Goal: Task Accomplishment & Management: Manage account settings

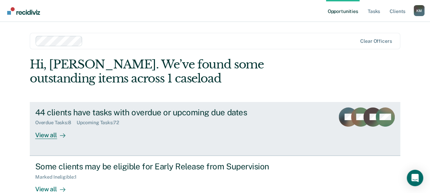
click at [154, 122] on div "Overdue Tasks : 8 Upcoming Tasks : 72" at bounding box center [155, 121] width 240 height 9
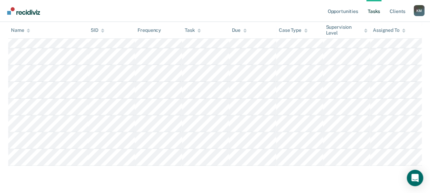
scroll to position [1389, 0]
click at [29, 29] on icon at bounding box center [28, 30] width 3 height 4
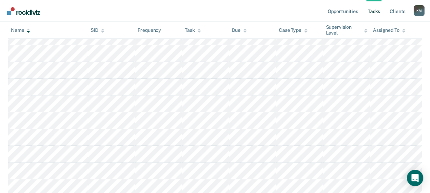
click at [29, 29] on icon at bounding box center [28, 30] width 3 height 4
click at [29, 33] on th "Name" at bounding box center [48, 30] width 80 height 17
click at [28, 30] on icon at bounding box center [28, 30] width 3 height 4
click at [28, 27] on div at bounding box center [28, 30] width 3 height 6
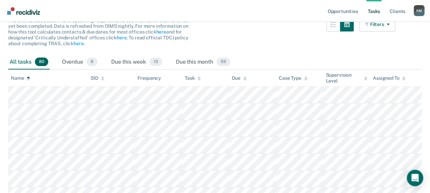
scroll to position [63, 0]
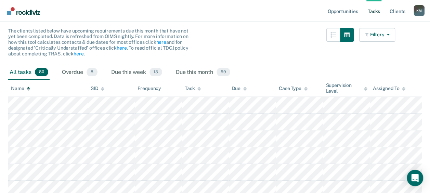
click at [27, 87] on icon at bounding box center [28, 89] width 3 height 4
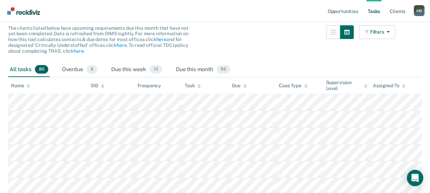
scroll to position [68, 0]
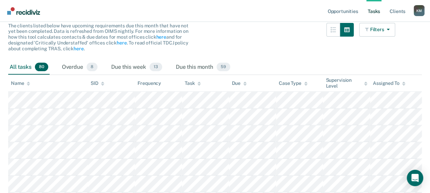
click at [27, 83] on icon at bounding box center [28, 82] width 3 height 2
click at [389, 31] on icon "button" at bounding box center [386, 29] width 5 height 5
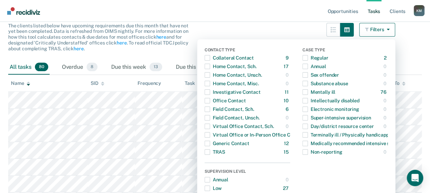
click at [389, 31] on icon "button" at bounding box center [386, 29] width 5 height 5
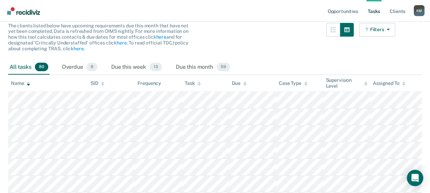
click at [29, 82] on icon at bounding box center [28, 83] width 3 height 4
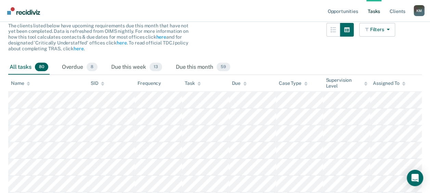
click at [29, 82] on icon at bounding box center [28, 83] width 3 height 4
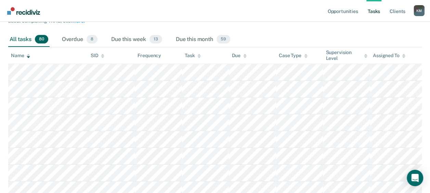
scroll to position [103, 0]
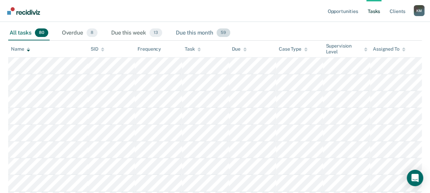
click at [212, 32] on div "Due this month 59" at bounding box center [202, 33] width 57 height 15
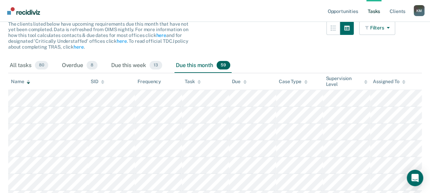
scroll to position [32, 0]
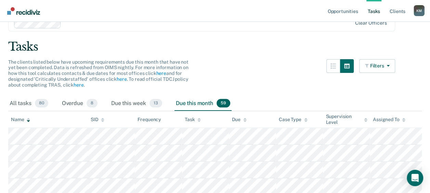
click at [29, 120] on icon at bounding box center [28, 121] width 3 height 2
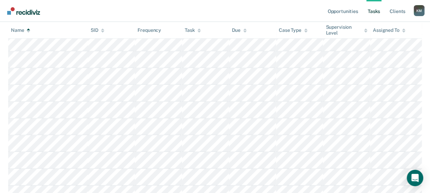
scroll to position [956, 0]
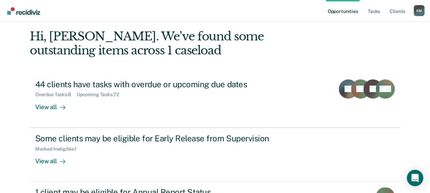
scroll to position [68, 0]
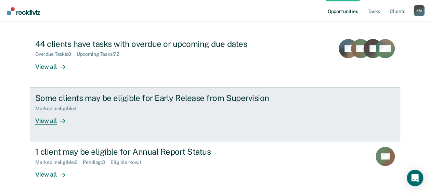
click at [132, 107] on div "Marked Ineligible : 1" at bounding box center [155, 107] width 240 height 9
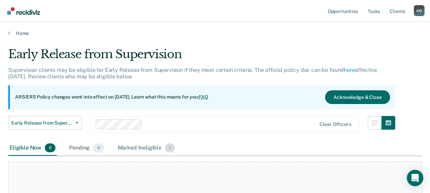
click at [143, 147] on div "Marked Ineligible 1" at bounding box center [146, 148] width 60 height 15
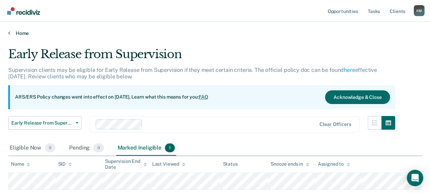
click at [14, 32] on link "Home" at bounding box center [215, 33] width 414 height 6
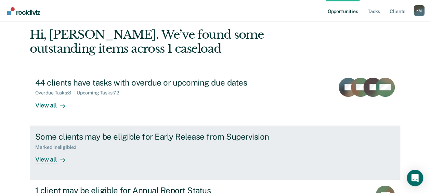
scroll to position [68, 0]
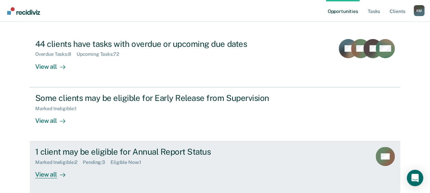
click at [146, 173] on div "1 client may be eligible for Annual Report Status Marked Ineligible : 2 Pending…" at bounding box center [163, 162] width 257 height 31
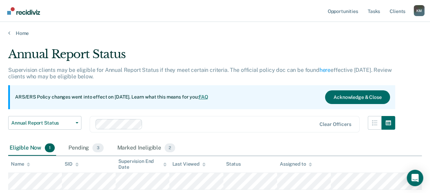
scroll to position [34, 0]
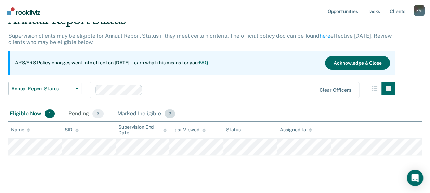
click at [148, 115] on div "Marked Ineligible 2" at bounding box center [146, 113] width 61 height 15
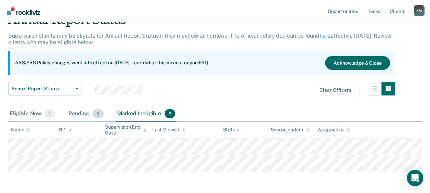
click at [85, 111] on div "Pending 3" at bounding box center [86, 113] width 38 height 15
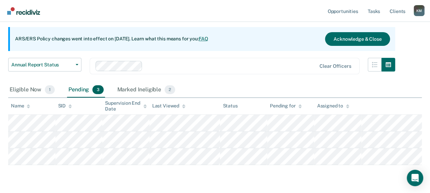
scroll to position [68, 0]
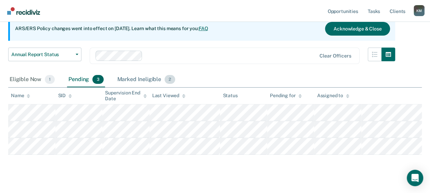
click at [135, 77] on div "Marked Ineligible 2" at bounding box center [146, 79] width 61 height 15
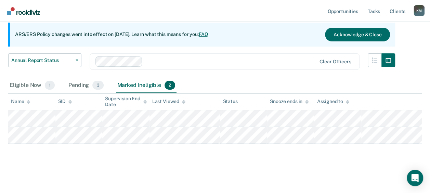
scroll to position [62, 0]
click at [84, 82] on div "Pending 3" at bounding box center [86, 85] width 38 height 15
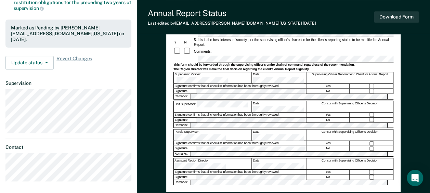
scroll to position [120, 0]
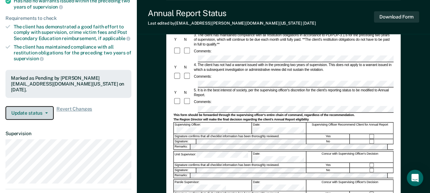
click at [32, 107] on button "Update status" at bounding box center [29, 113] width 48 height 14
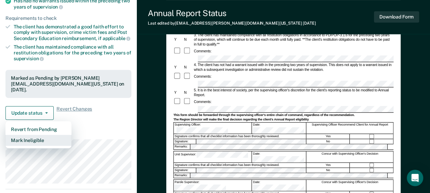
click at [32, 135] on button "Mark Ineligible" at bounding box center [38, 140] width 66 height 11
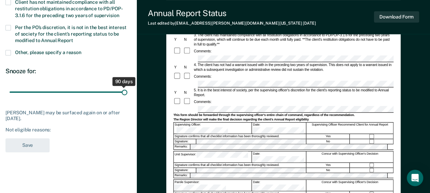
drag, startPoint x: 50, startPoint y: 91, endPoint x: 135, endPoint y: 98, distance: 85.5
type input "90"
click at [127, 98] on input "range" at bounding box center [69, 92] width 118 height 12
click at [10, 25] on span at bounding box center [7, 27] width 5 height 5
click at [73, 38] on input "Per the PO’s discretion, it is not in the best interest of society for the clie…" at bounding box center [73, 38] width 0 height 0
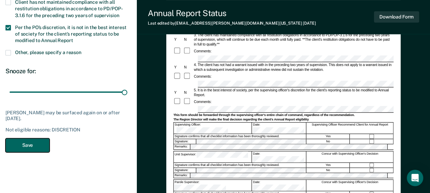
click at [24, 142] on button "Save" at bounding box center [27, 145] width 44 height 14
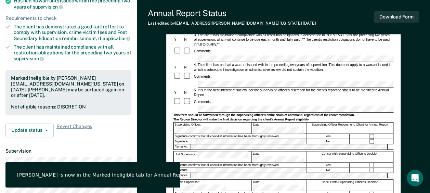
scroll to position [0, 0]
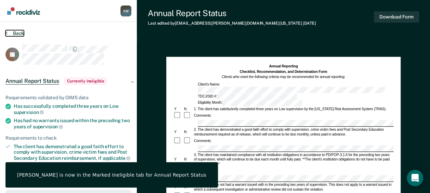
click at [19, 30] on button "Back" at bounding box center [14, 33] width 18 height 6
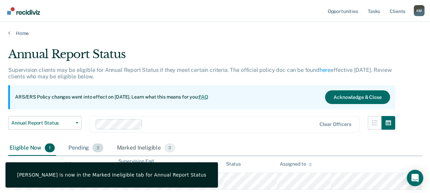
click at [90, 147] on div "Pending 2" at bounding box center [85, 148] width 37 height 15
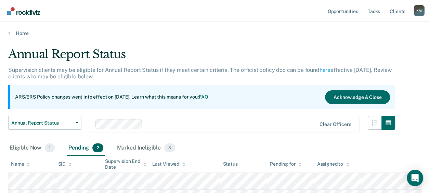
scroll to position [62, 0]
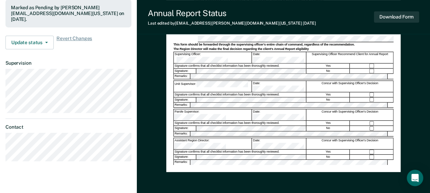
scroll to position [154, 0]
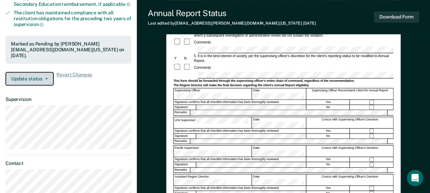
click at [36, 72] on button "Update status" at bounding box center [29, 79] width 48 height 14
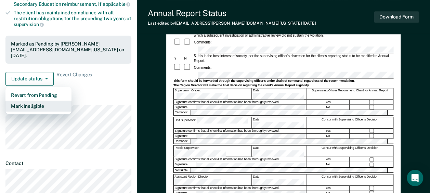
click at [23, 101] on button "Mark Ineligible" at bounding box center [38, 106] width 66 height 11
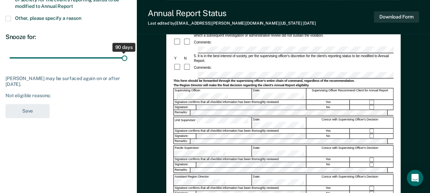
drag, startPoint x: 49, startPoint y: 56, endPoint x: 150, endPoint y: 57, distance: 100.9
type input "90"
click at [127, 57] on input "range" at bounding box center [69, 58] width 118 height 12
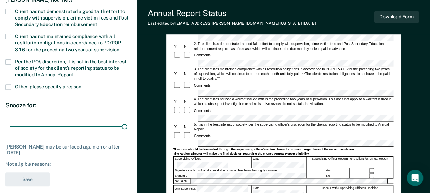
click at [8, 60] on span at bounding box center [7, 61] width 5 height 5
click at [73, 72] on input "Per the PO’s discretion, it is not in the best interest of society for the clie…" at bounding box center [73, 72] width 0 height 0
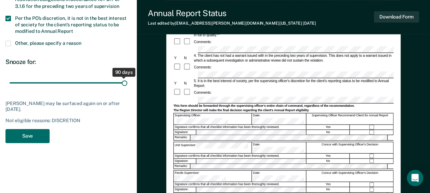
scroll to position [154, 0]
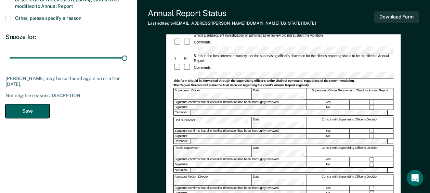
click at [19, 104] on button "Save" at bounding box center [27, 111] width 44 height 14
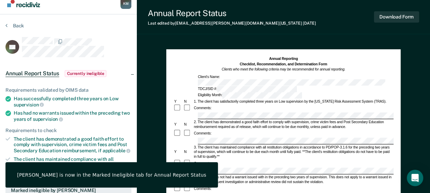
scroll to position [0, 0]
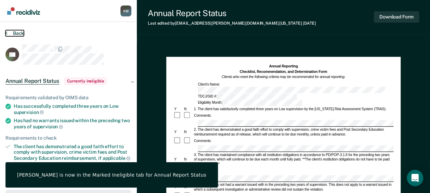
click at [14, 31] on button "Back" at bounding box center [14, 33] width 18 height 6
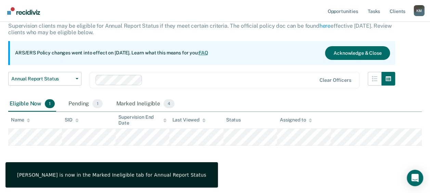
scroll to position [45, 0]
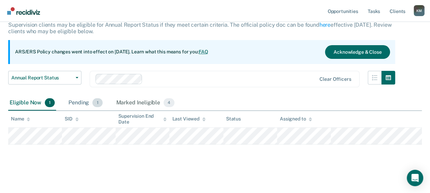
click at [93, 104] on span "1" at bounding box center [97, 102] width 10 height 9
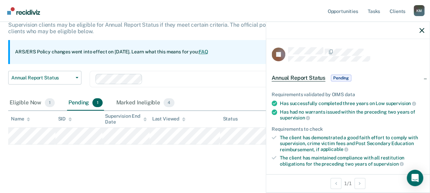
click at [210, 172] on main "Annual Report Status Supervision clients may be eligible for Annual Report Stat…" at bounding box center [215, 91] width 430 height 200
click at [421, 31] on icon "button" at bounding box center [421, 30] width 5 height 5
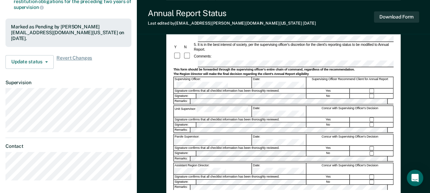
scroll to position [205, 0]
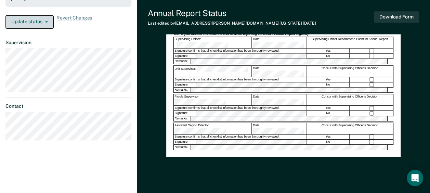
click at [31, 17] on button "Update status" at bounding box center [29, 22] width 48 height 14
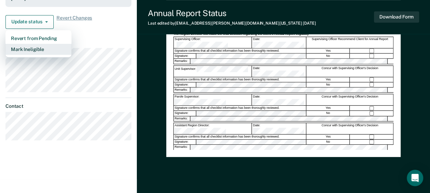
click at [36, 44] on button "Mark Ineligible" at bounding box center [38, 49] width 66 height 11
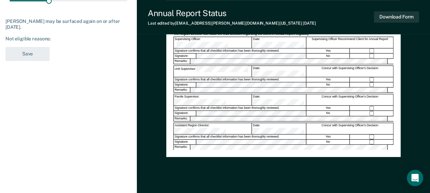
scroll to position [103, 0]
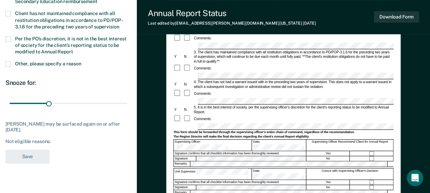
click at [10, 37] on span at bounding box center [7, 38] width 5 height 5
click at [73, 49] on input "Per the PO’s discretion, it is not in the best interest of society for the clie…" at bounding box center [73, 49] width 0 height 0
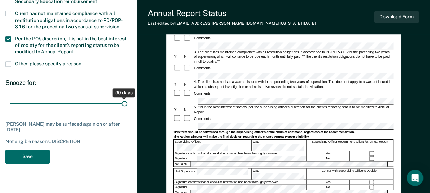
drag, startPoint x: 48, startPoint y: 101, endPoint x: 166, endPoint y: 102, distance: 118.0
type input "90"
click at [127, 102] on input "range" at bounding box center [69, 103] width 118 height 12
click at [28, 154] on button "Save" at bounding box center [27, 156] width 44 height 14
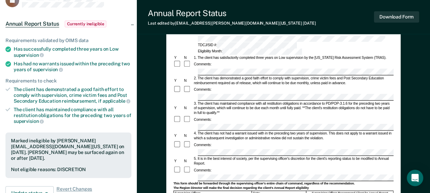
scroll to position [0, 0]
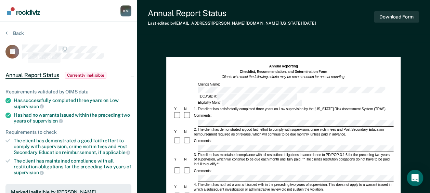
click at [20, 32] on button "Back" at bounding box center [14, 33] width 18 height 6
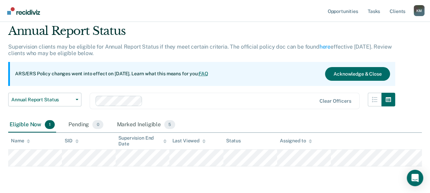
scroll to position [34, 0]
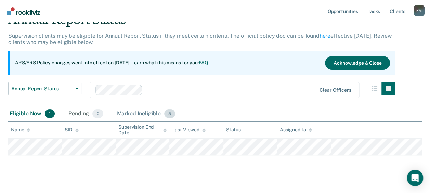
click at [156, 112] on div "Marked Ineligible 5" at bounding box center [146, 113] width 61 height 15
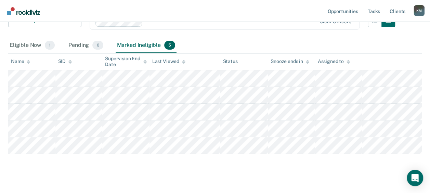
scroll to position [0, 0]
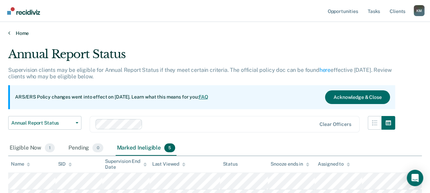
click at [14, 31] on link "Home" at bounding box center [215, 33] width 414 height 6
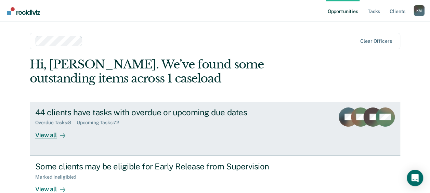
click at [118, 129] on div "44 clients have tasks with overdue or upcoming due dates Overdue Tasks : 8 Upco…" at bounding box center [163, 122] width 257 height 31
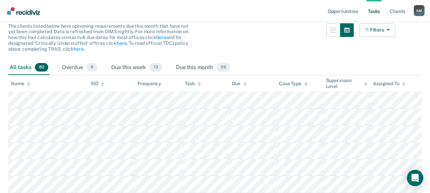
scroll to position [68, 0]
click at [75, 68] on div "Overdue 8" at bounding box center [80, 67] width 38 height 15
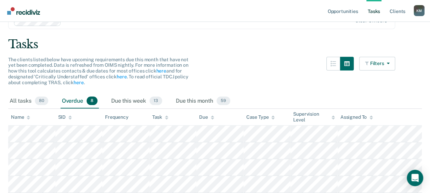
scroll to position [34, 0]
click at [22, 101] on div "All tasks 80" at bounding box center [28, 101] width 41 height 15
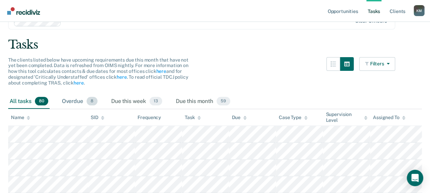
click at [78, 100] on div "Overdue 8" at bounding box center [80, 101] width 38 height 15
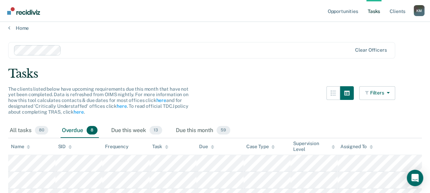
scroll to position [0, 0]
